Goal: Information Seeking & Learning: Learn about a topic

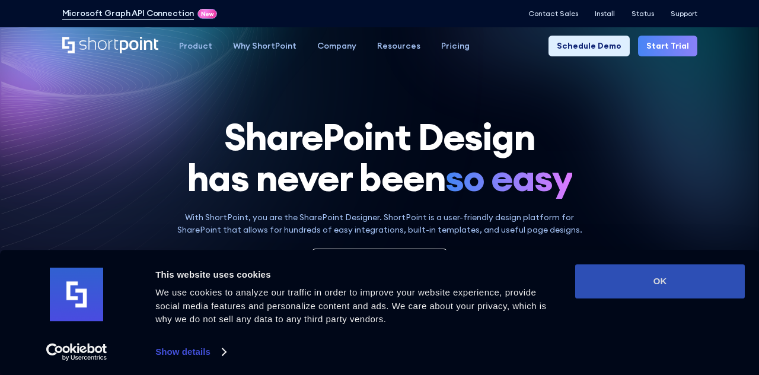
click at [672, 283] on button "OK" at bounding box center [660, 281] width 170 height 34
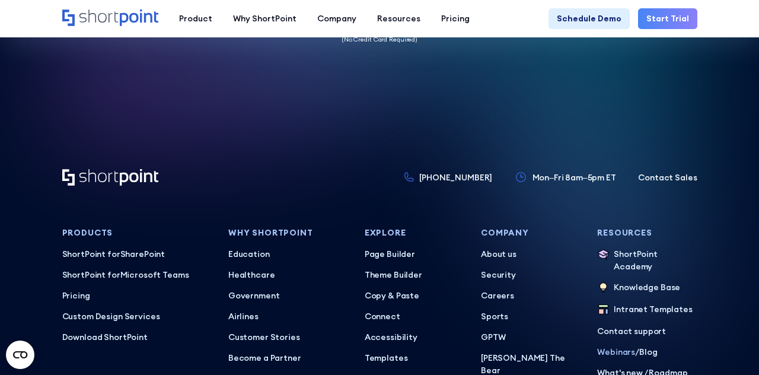
scroll to position [5149, 0]
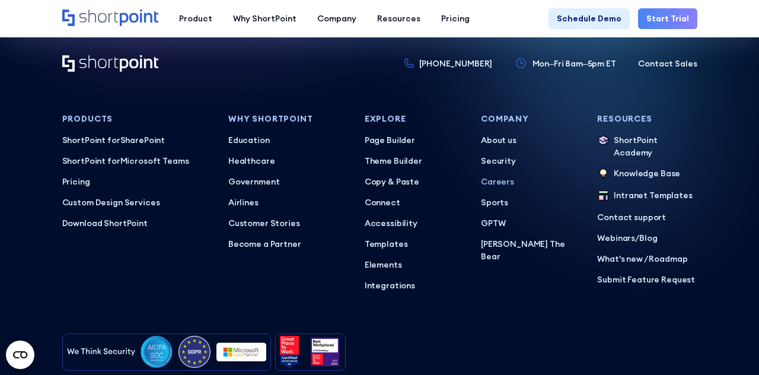
click at [487, 175] on p "Careers" at bounding box center [531, 181] width 100 height 12
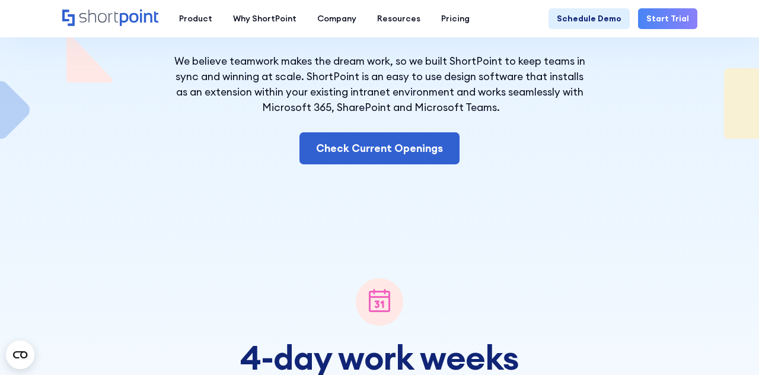
scroll to position [190, 0]
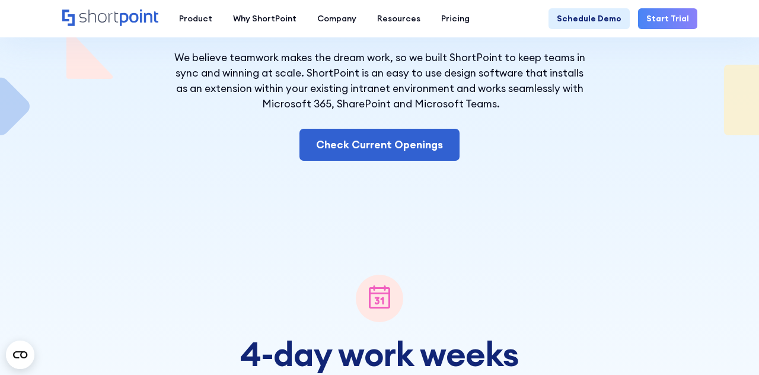
click at [373, 165] on div "4-day work weeks Who says it has to be 5? We do four days of full productivity …" at bounding box center [379, 302] width 363 height 282
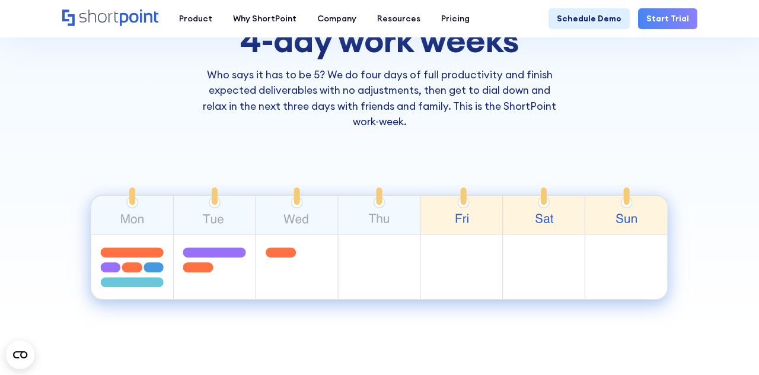
scroll to position [413, 0]
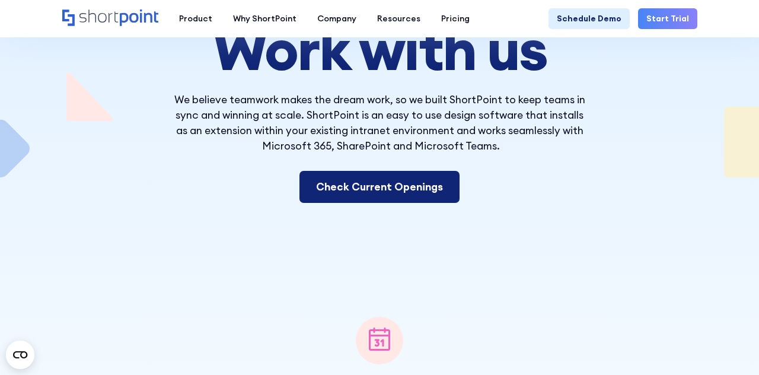
click at [390, 178] on link "Check Current Openings" at bounding box center [379, 187] width 160 height 32
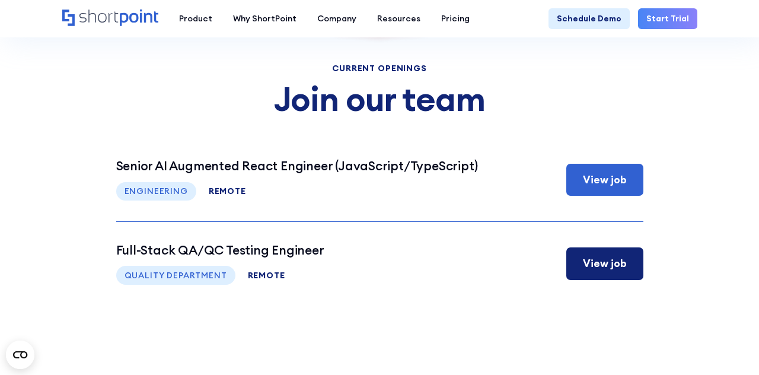
scroll to position [4291, 0]
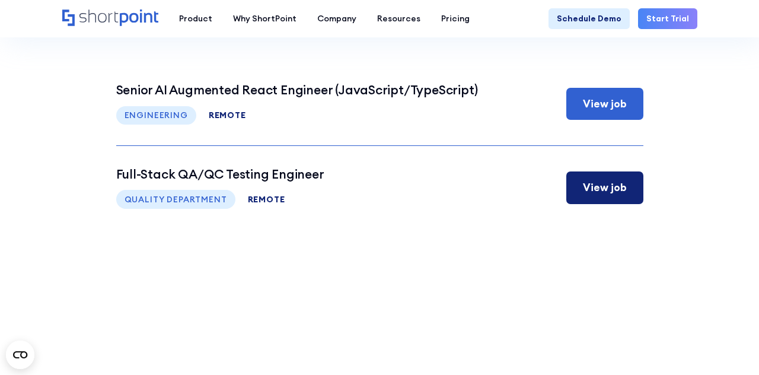
click at [605, 191] on div "View job" at bounding box center [605, 187] width 44 height 15
